Goal: Check status: Check status

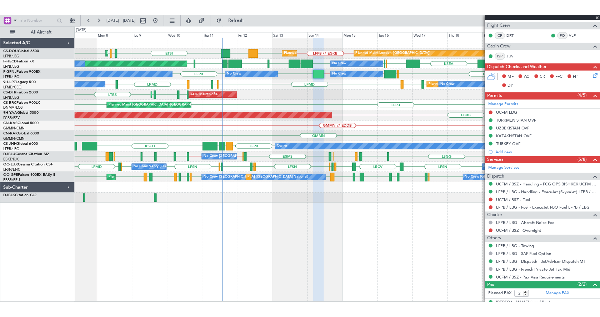
scroll to position [143, 0]
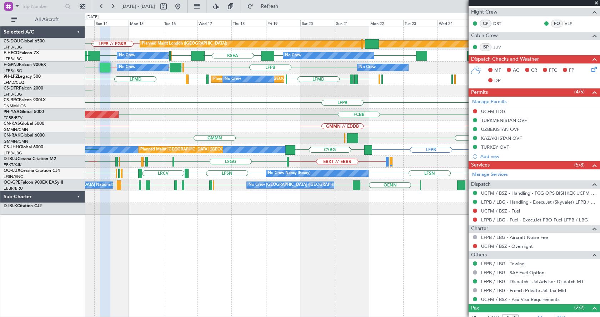
click at [207, 251] on div "LFPB // EGKB Planned Maint London (Biggin Hill) Planned Maint Paris (Le Bourget…" at bounding box center [342, 171] width 515 height 291
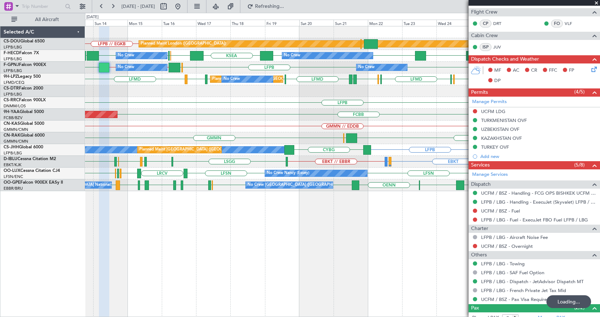
click at [232, 251] on div "Planned Maint London (Biggin Hill) LFPB // EGKB Planned Maint Paris (Le Bourget…" at bounding box center [342, 171] width 515 height 291
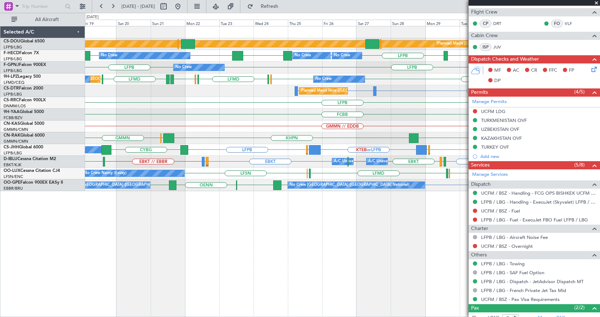
click at [197, 251] on div "Planned Maint London (Biggin Hill) Planned Maint Paris (Le Bourget) LFPB LFPB L…" at bounding box center [342, 171] width 515 height 291
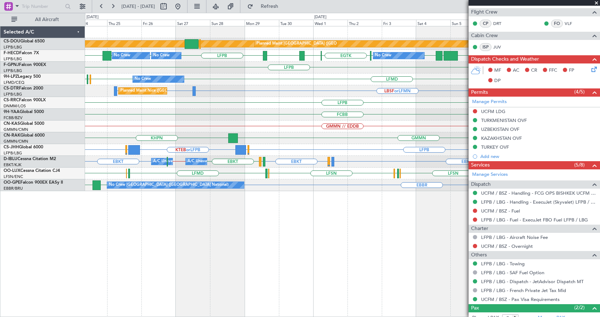
click at [322, 251] on div "Planned Maint London (Biggin Hill) Planned Maint Paris (Le Bourget) LFPB LFPB L…" at bounding box center [342, 171] width 515 height 291
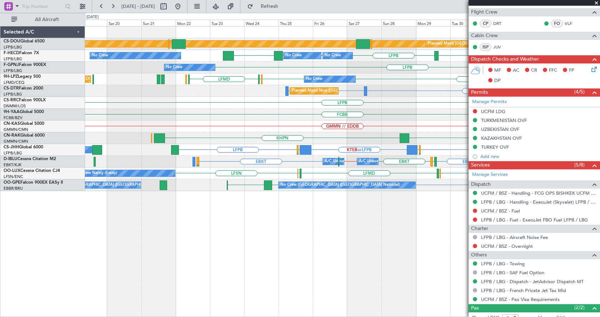
click at [471, 251] on fb-app "24 Sep 2025 - 09 Oct 2025 Refresh Quick Links All Aircraft Planned Maint London…" at bounding box center [300, 161] width 600 height 312
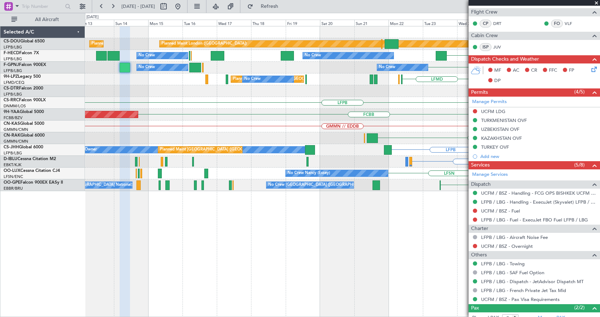
click at [345, 251] on div "Planned Maint London (Biggin Hill) Planned Maint Paris (Le Bourget) Planned Mai…" at bounding box center [342, 171] width 515 height 291
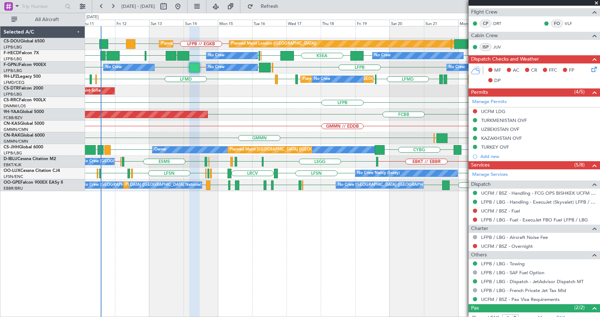
click at [548, 3] on span at bounding box center [596, 3] width 7 height 6
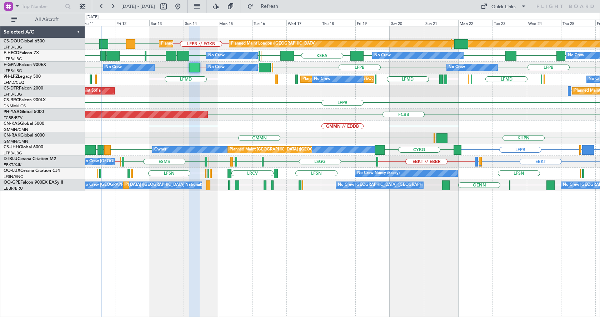
type input "0"
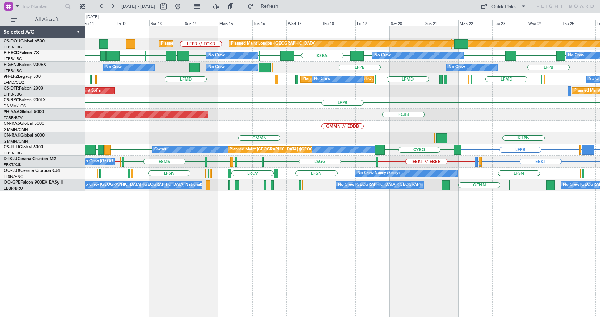
scroll to position [0, 0]
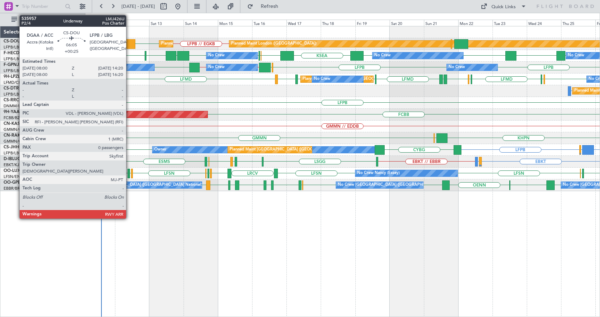
click at [129, 43] on div at bounding box center [130, 44] width 9 height 10
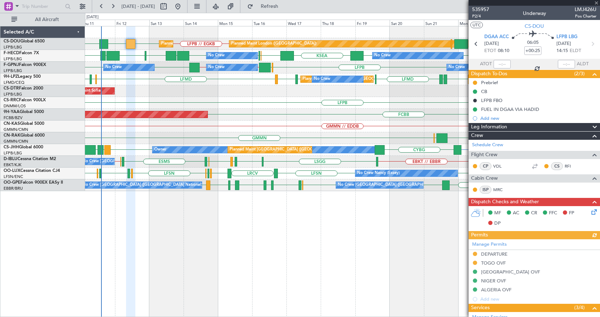
scroll to position [114, 0]
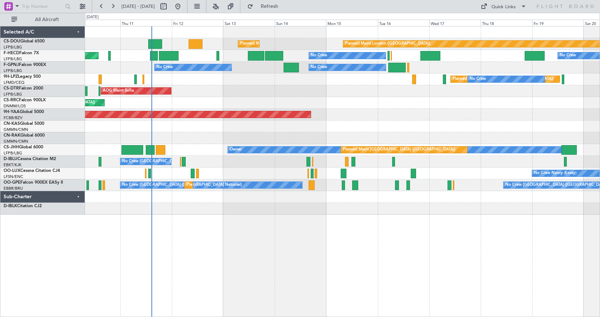
click at [272, 231] on div "Planned Maint London ([GEOGRAPHIC_DATA]) Planned Maint [GEOGRAPHIC_DATA] ([GEOG…" at bounding box center [342, 171] width 515 height 291
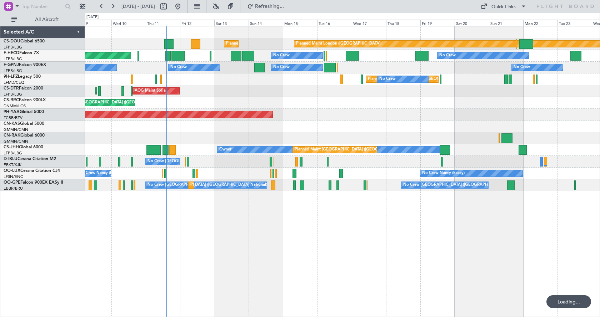
click at [296, 204] on div "Planned Maint London ([GEOGRAPHIC_DATA]) Planned Maint [GEOGRAPHIC_DATA] ([GEOG…" at bounding box center [342, 171] width 515 height 291
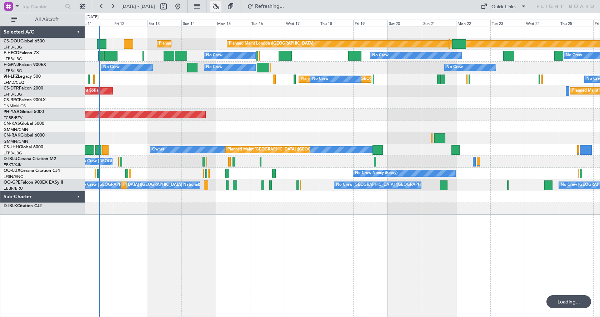
click at [221, 3] on button at bounding box center [215, 6] width 11 height 11
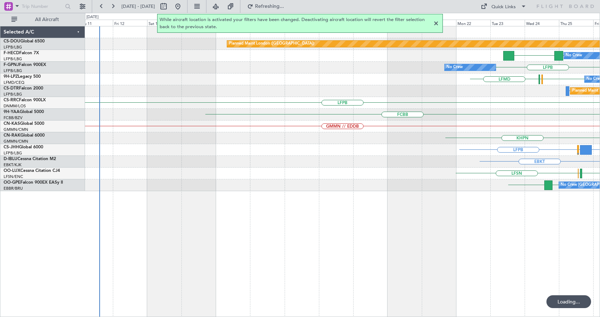
click at [436, 25] on div at bounding box center [436, 23] width 9 height 9
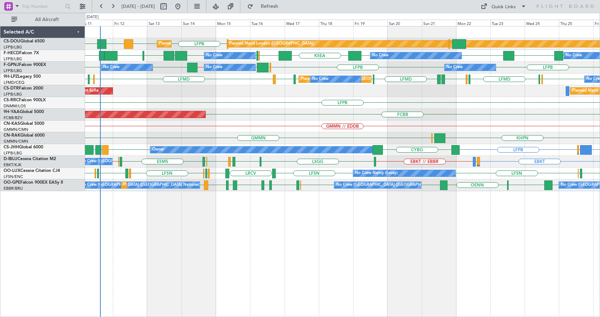
click at [398, 277] on div "LFPB LFPB DGAA ETSI Planned Maint [GEOGRAPHIC_DATA] ([GEOGRAPHIC_DATA]) Planned…" at bounding box center [342, 171] width 515 height 291
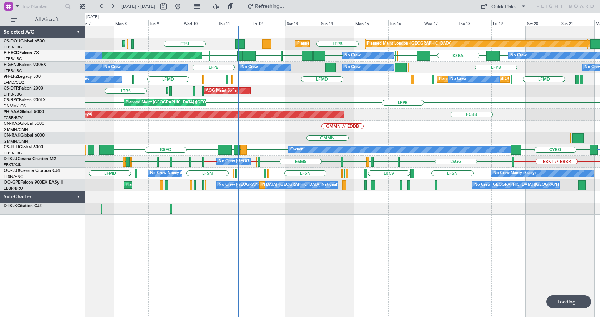
click at [333, 263] on div "Planned Maint London ([GEOGRAPHIC_DATA]) Planned Maint [GEOGRAPHIC_DATA] ([GEOG…" at bounding box center [342, 171] width 515 height 291
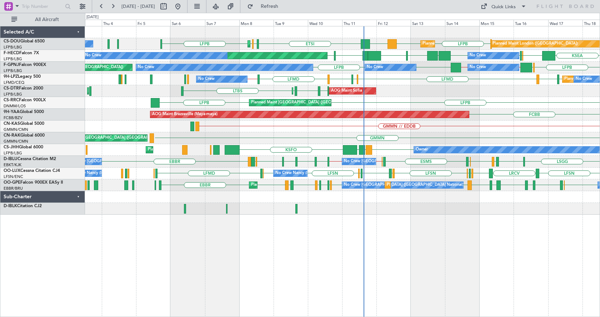
click at [413, 253] on div "LFPB LFPB DGAA ETSI EGGW LFPB LFPB Planned Maint [GEOGRAPHIC_DATA] ([GEOGRAPHIC…" at bounding box center [342, 171] width 515 height 291
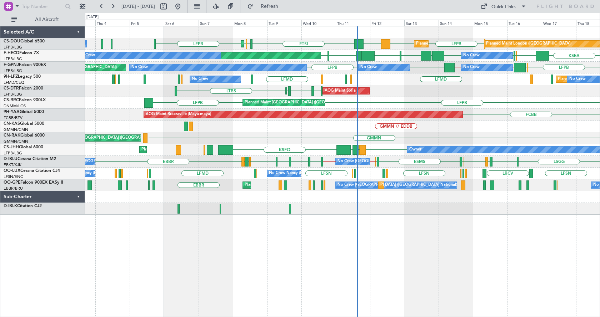
click at [391, 255] on div "LFPB LFPB DGAA ETSI EGGW LFPB LFPB Planned Maint [GEOGRAPHIC_DATA] ([GEOGRAPHIC…" at bounding box center [342, 171] width 515 height 291
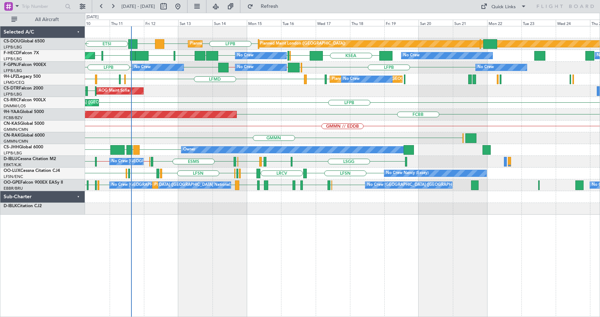
click at [172, 263] on div "LFPB LFPB DGAA ETSI Planned Maint [GEOGRAPHIC_DATA] ([GEOGRAPHIC_DATA]) Planned…" at bounding box center [342, 171] width 515 height 291
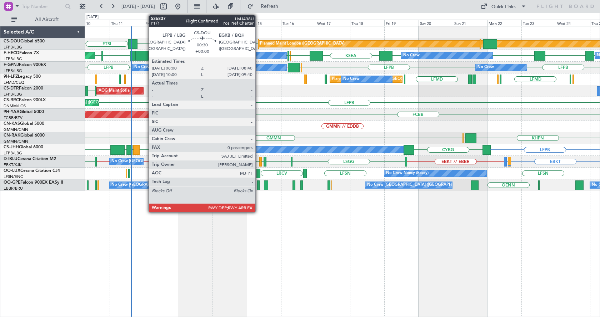
click at [258, 43] on div at bounding box center [258, 44] width 1 height 10
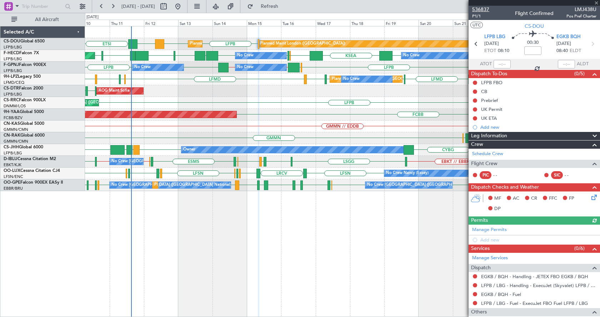
click at [482, 8] on span "536837" at bounding box center [480, 9] width 17 height 7
